Goal: Task Accomplishment & Management: Use online tool/utility

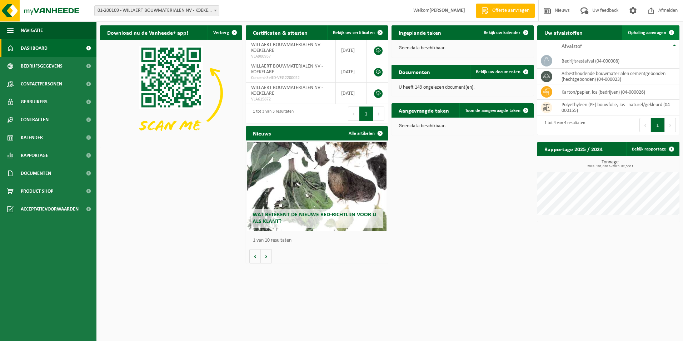
click at [650, 34] on span "Ophaling aanvragen" at bounding box center [647, 32] width 38 height 5
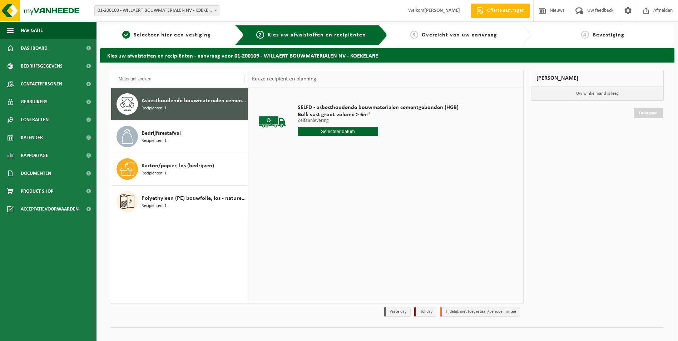
click at [159, 105] on span "Recipiënten: 1" at bounding box center [154, 108] width 25 height 7
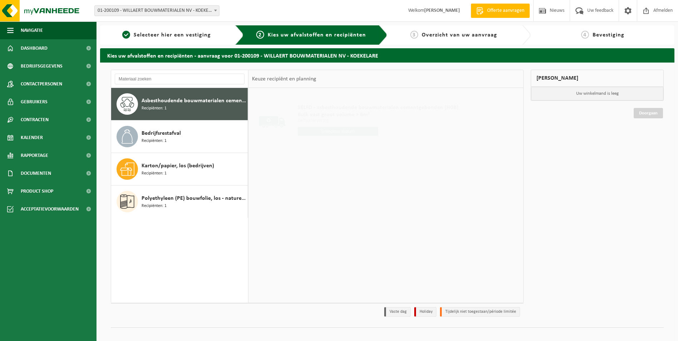
click at [324, 130] on input "text" at bounding box center [338, 131] width 80 height 9
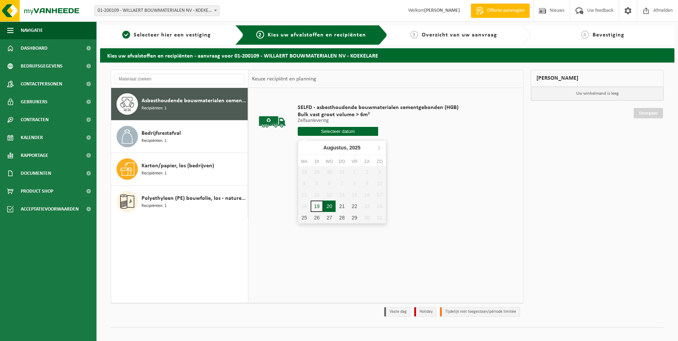
click at [329, 208] on div "20" at bounding box center [329, 205] width 13 height 11
type input "Van [DATE]"
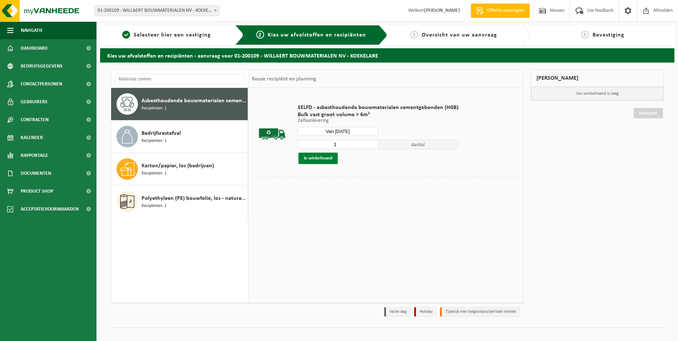
click at [320, 159] on button "In winkelmand" at bounding box center [317, 158] width 39 height 11
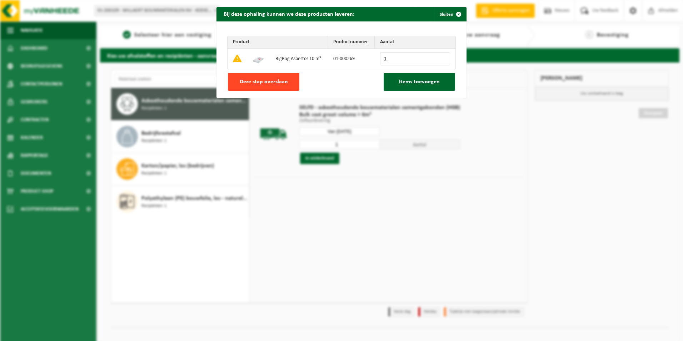
click at [263, 84] on span "Deze stap overslaan" at bounding box center [264, 82] width 48 height 6
type input "0"
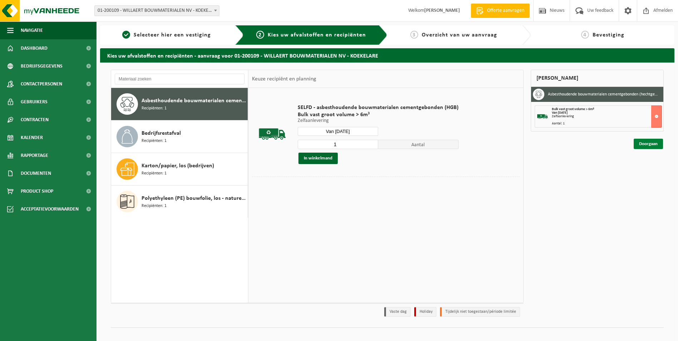
click at [640, 143] on link "Doorgaan" at bounding box center [648, 144] width 29 height 10
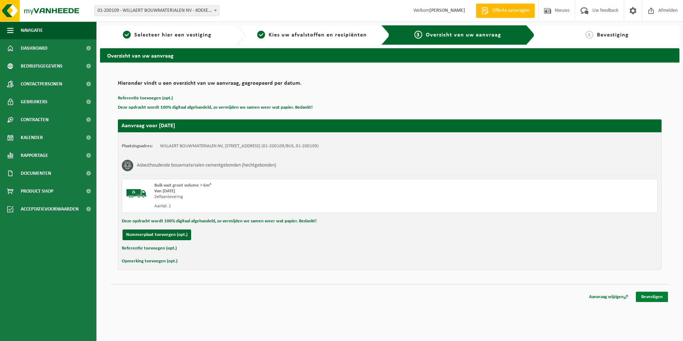
click at [660, 298] on link "Bevestigen" at bounding box center [652, 297] width 32 height 10
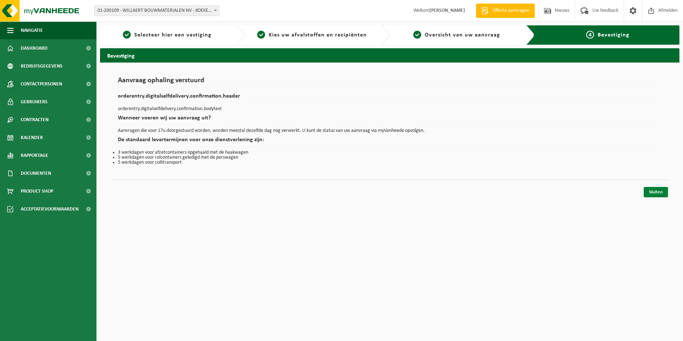
click at [647, 189] on link "Sluiten" at bounding box center [656, 192] width 24 height 10
